Goal: Information Seeking & Learning: Learn about a topic

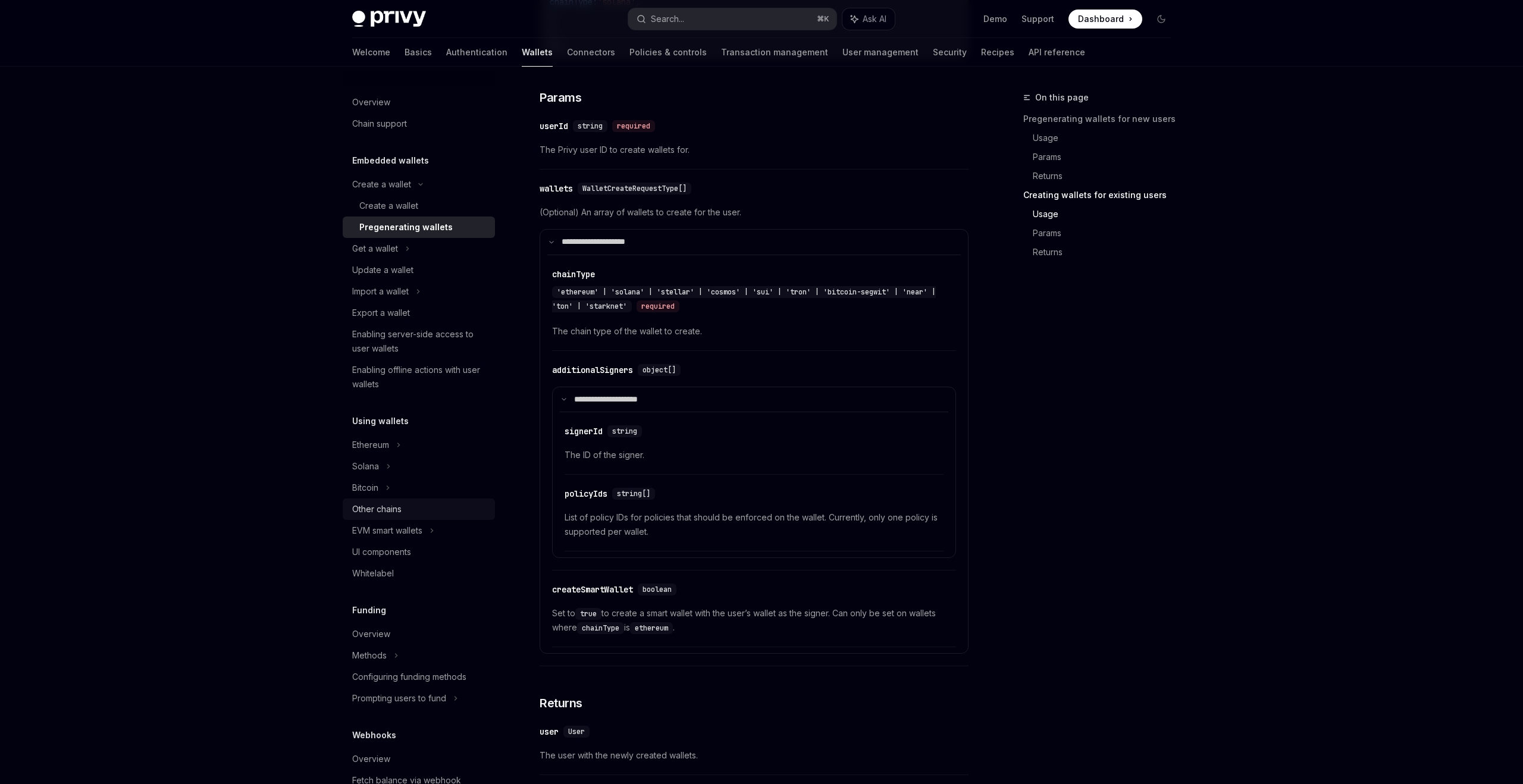
scroll to position [0, 320]
click at [427, 508] on div "Other chains" at bounding box center [420, 509] width 135 height 14
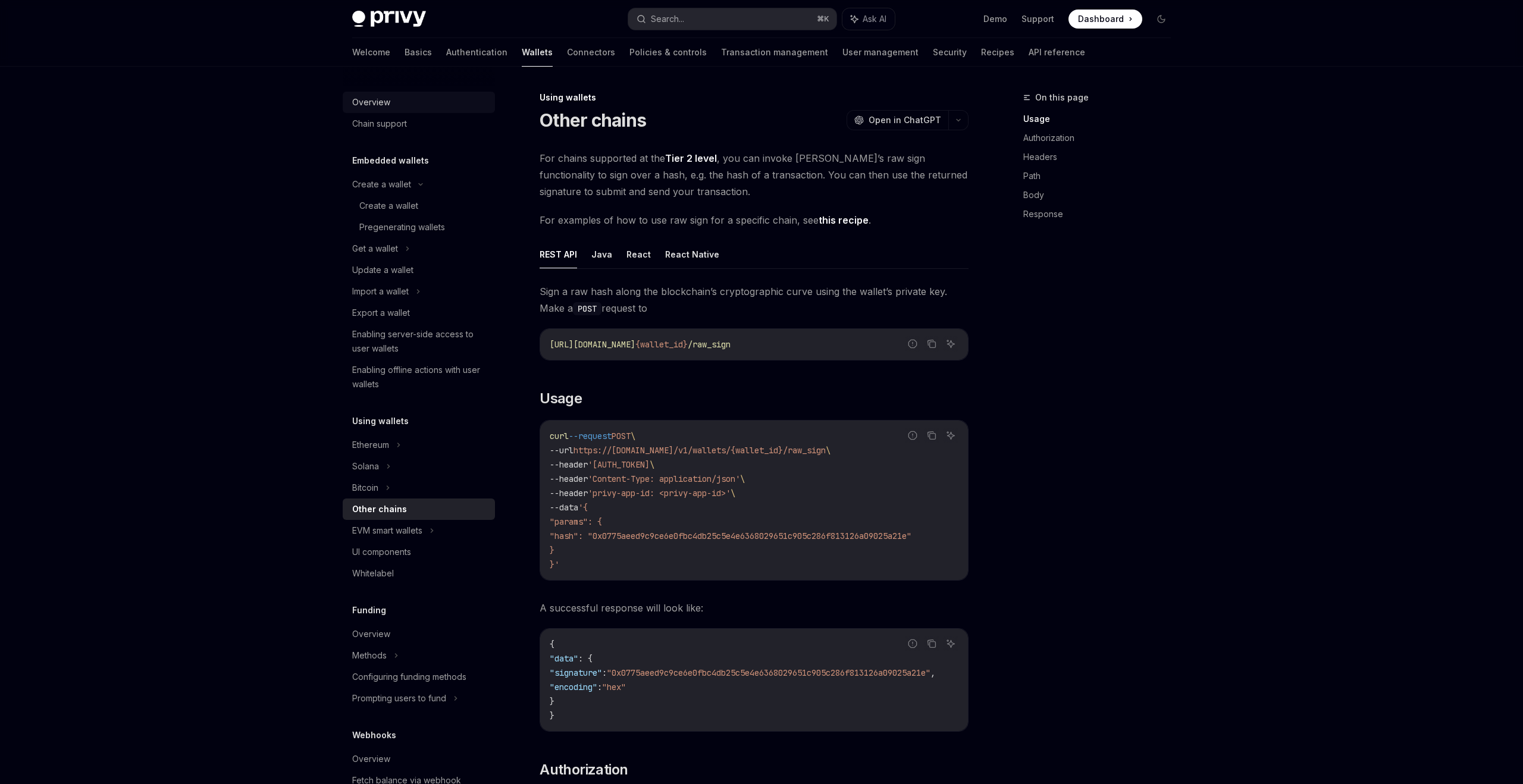
click at [413, 101] on div "Overview" at bounding box center [420, 102] width 135 height 14
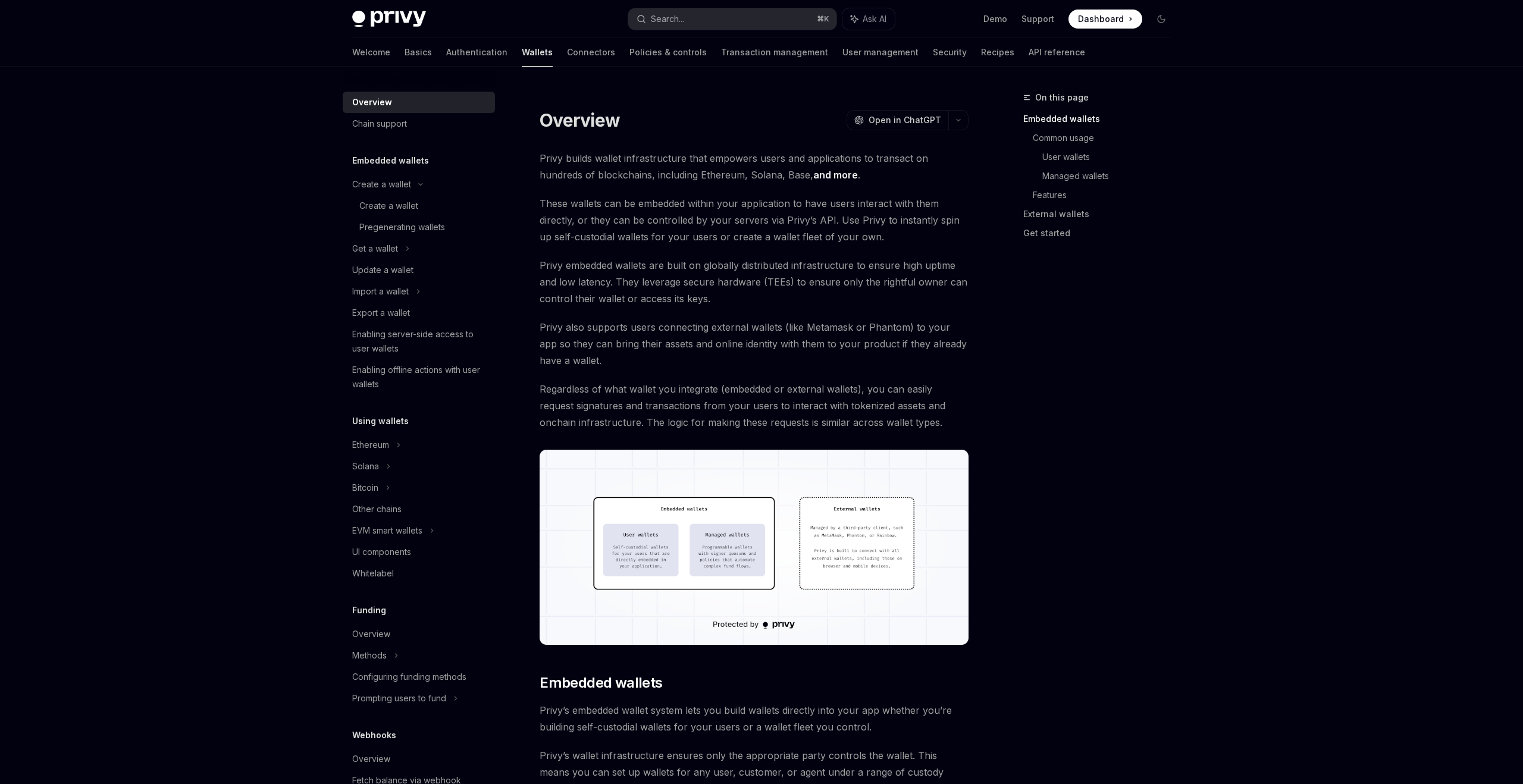
click at [391, 15] on img at bounding box center [389, 19] width 74 height 17
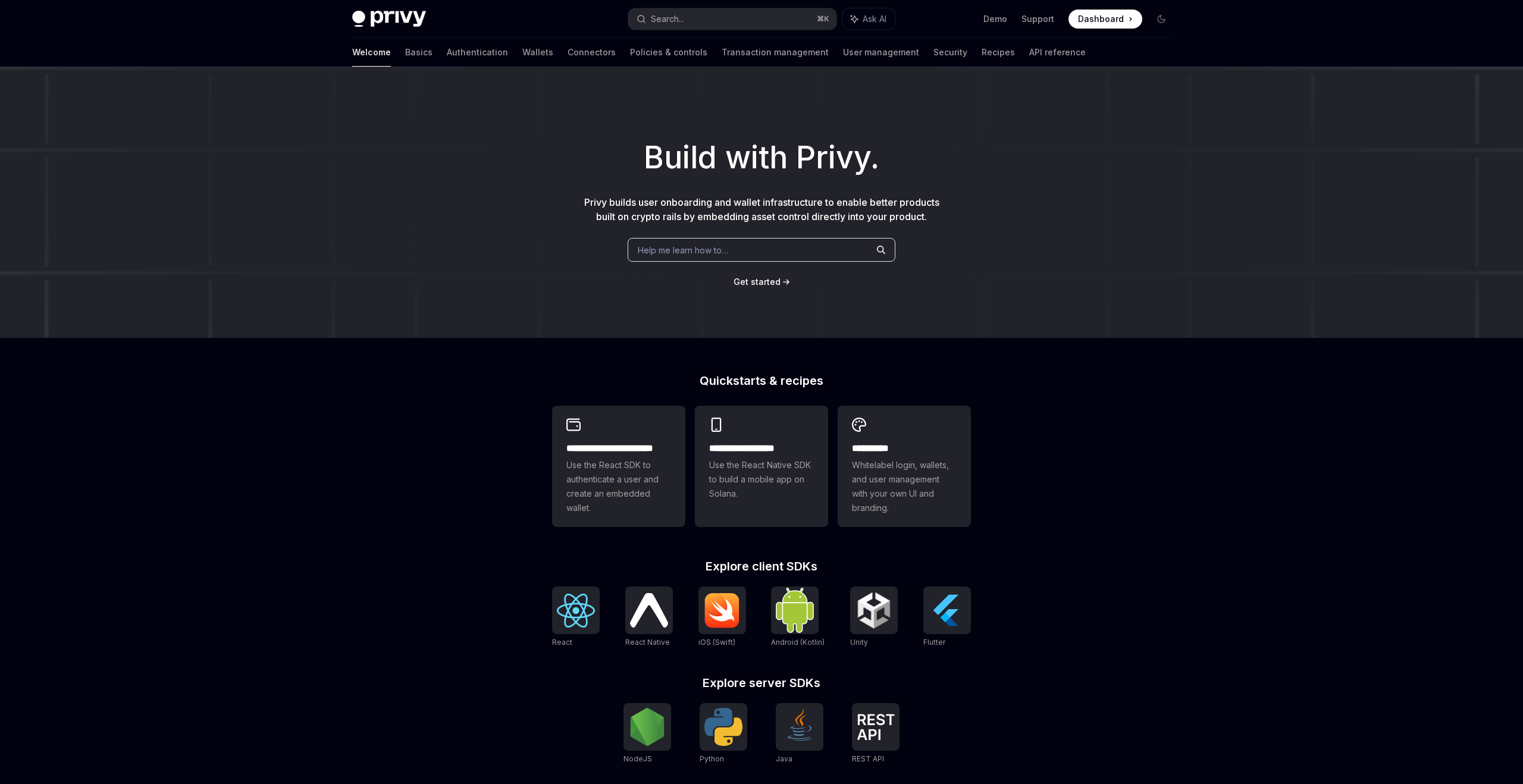
scroll to position [162, 0]
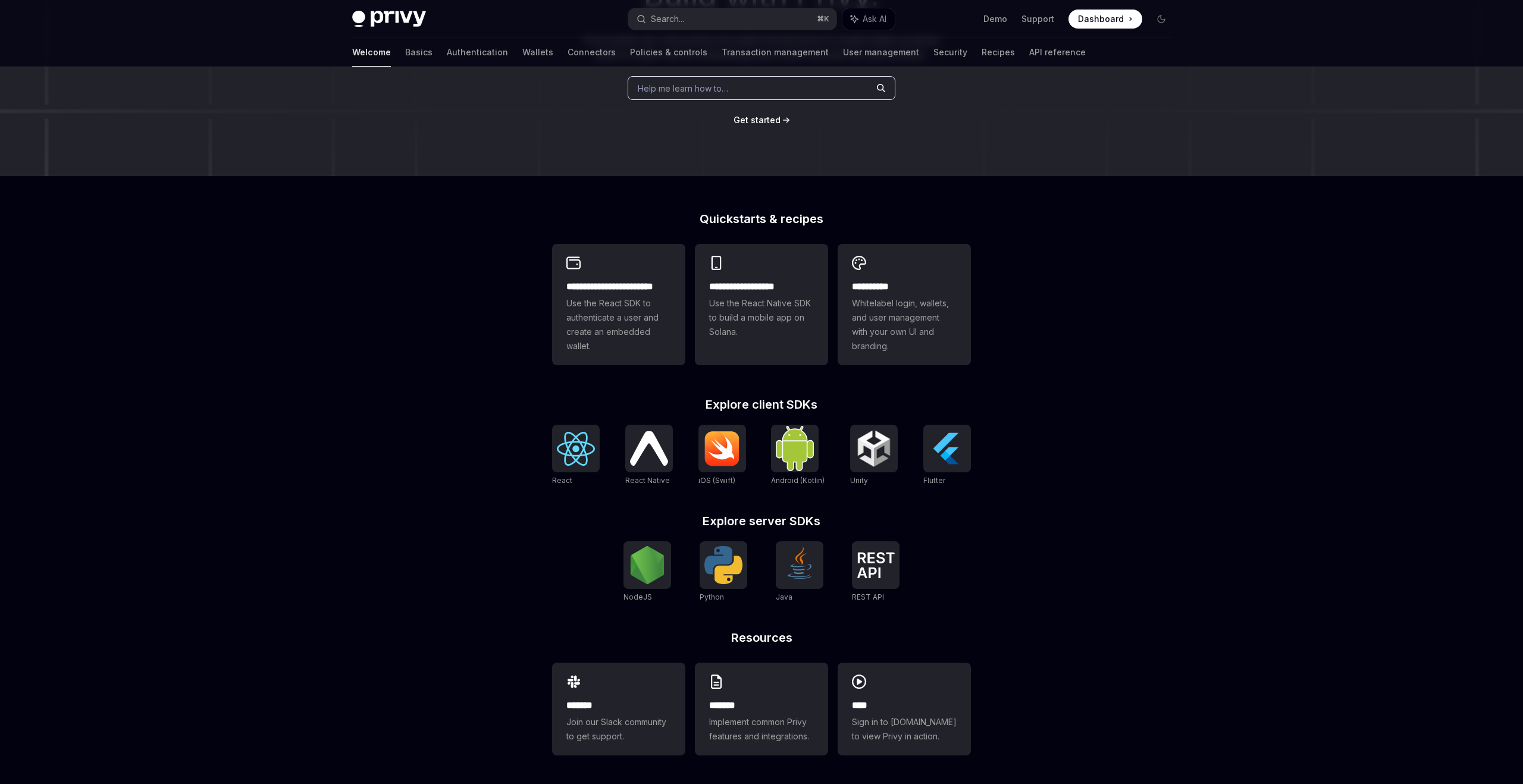
click at [497, 558] on div "**********" at bounding box center [761, 344] width 1523 height 879
type textarea "*"
